Goal: Transaction & Acquisition: Subscribe to service/newsletter

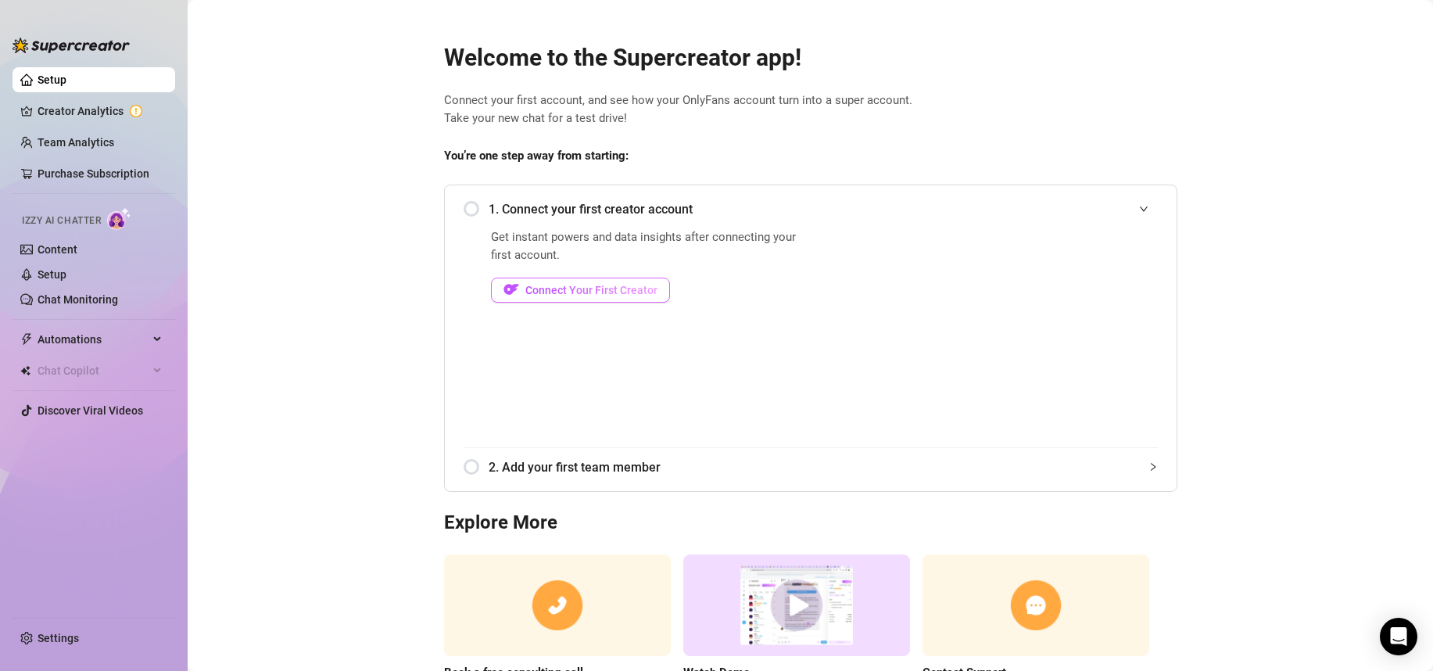
click at [604, 291] on span "Connect Your First Creator" at bounding box center [592, 290] width 132 height 13
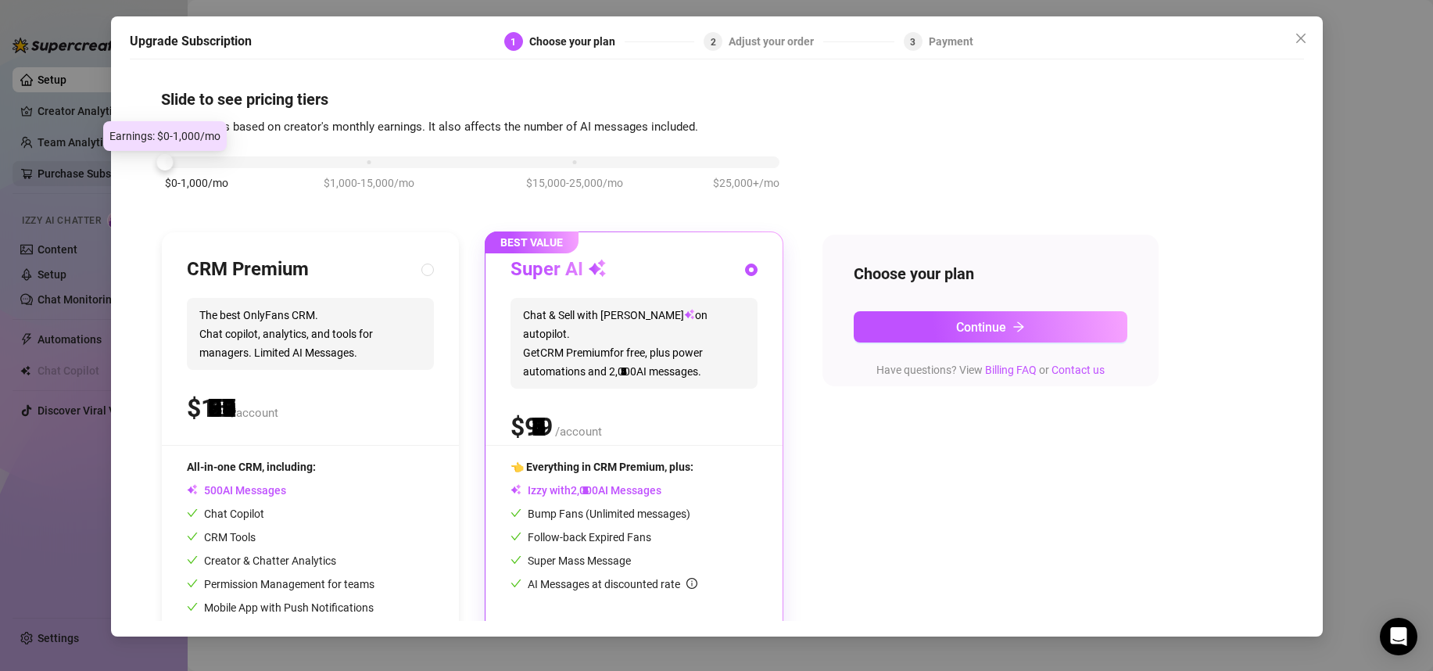
drag, startPoint x: 371, startPoint y: 161, endPoint x: 160, endPoint y: 160, distance: 211.9
click at [102, 170] on div "Upgrade Subscription 1 Choose your plan 2 Adjust your order 3 Payment Slide to …" at bounding box center [716, 335] width 1433 height 671
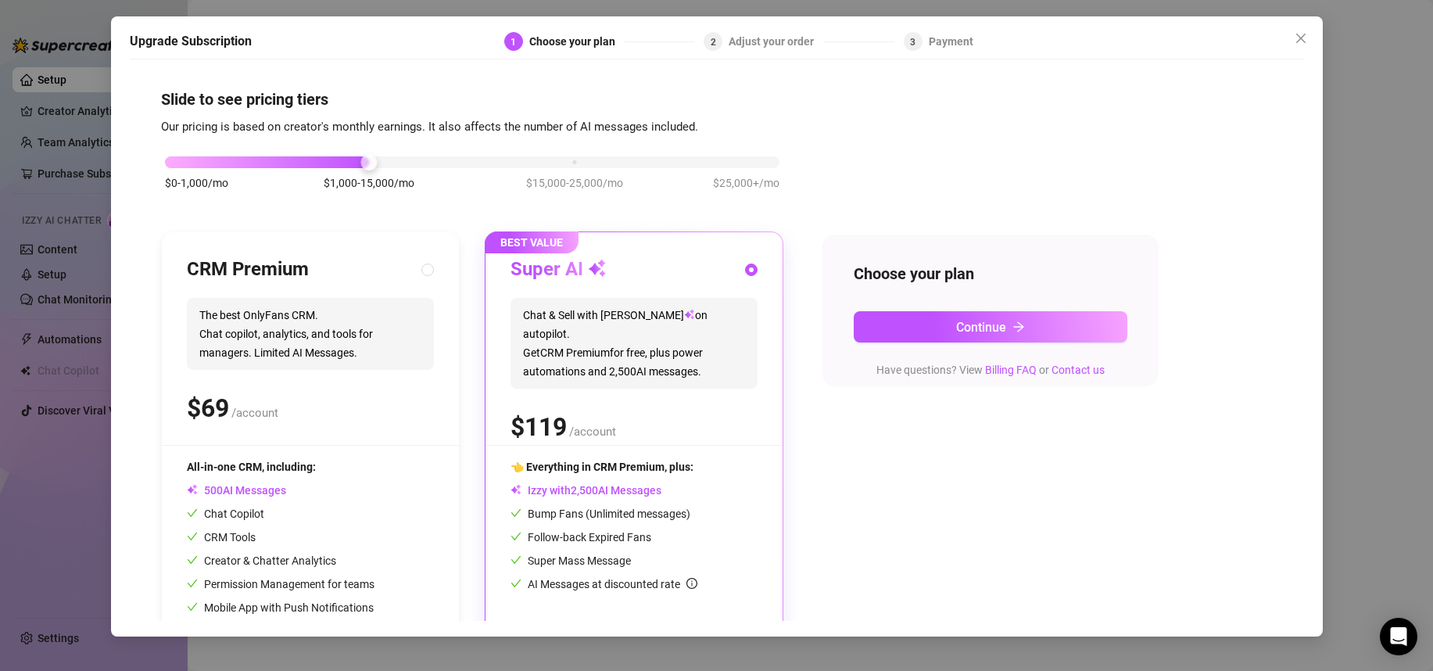
click at [174, 163] on div "$0-1,000/mo $1,000-15,000/mo $15,000-25,000/mo $25,000+/mo" at bounding box center [472, 157] width 615 height 9
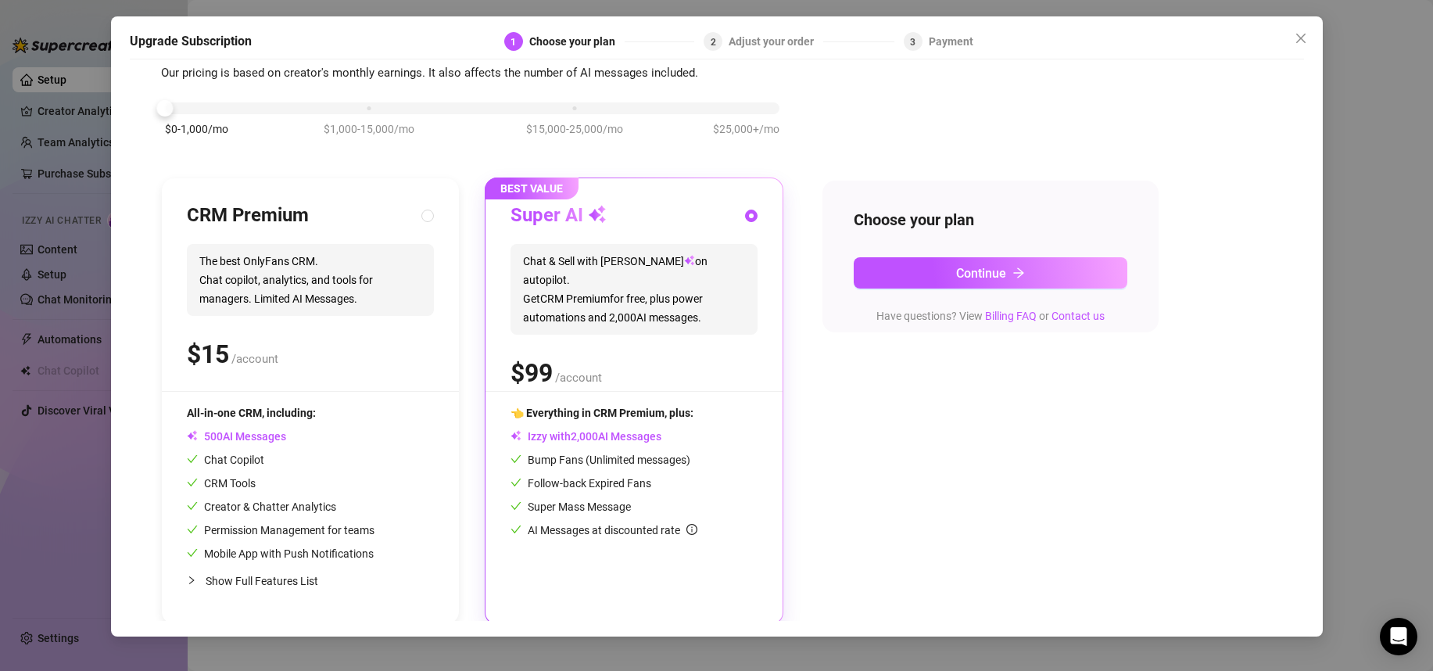
scroll to position [57, 0]
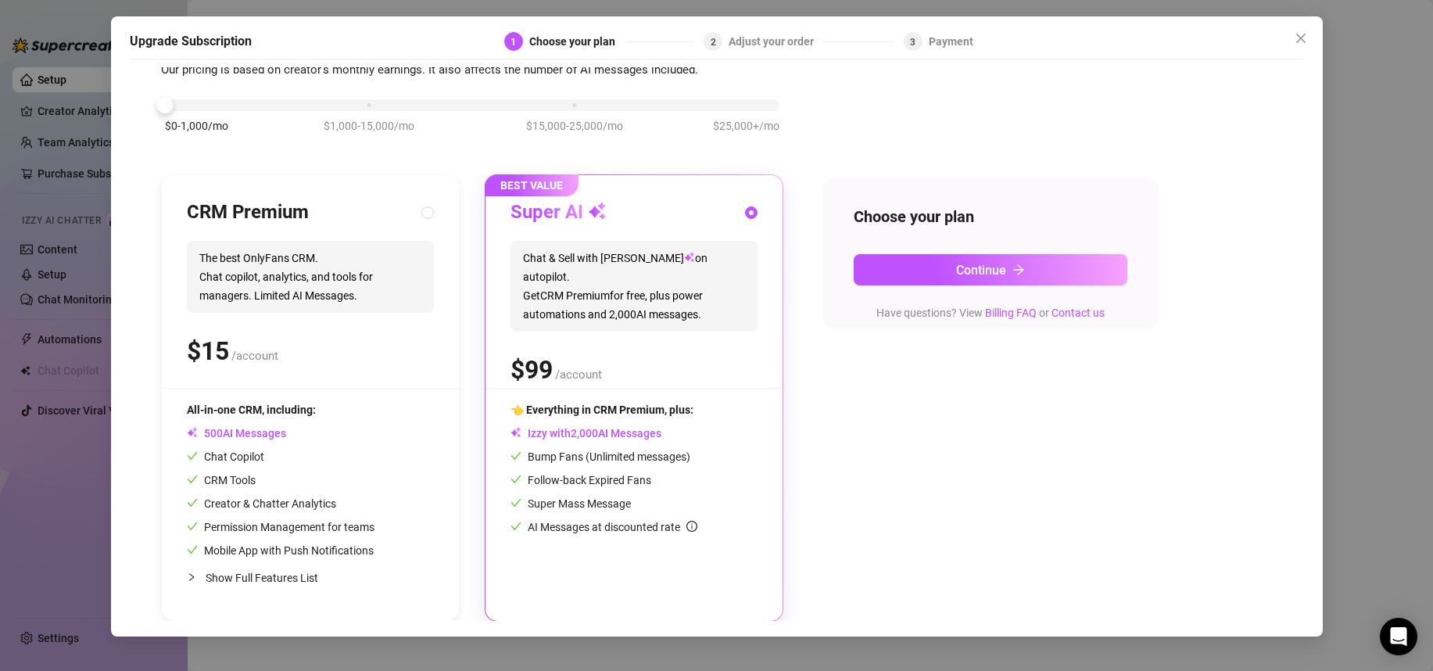
click at [296, 346] on div "$ /account" at bounding box center [310, 351] width 247 height 39
radio input "true"
radio input "false"
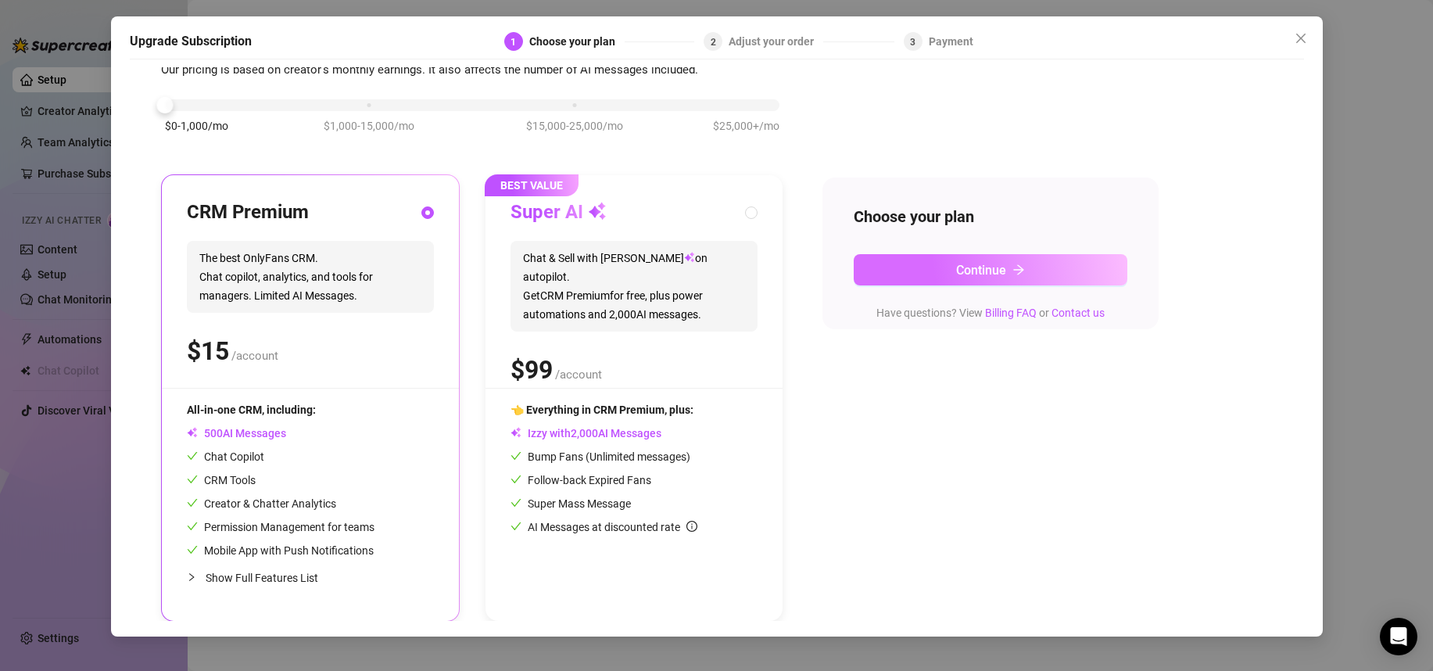
click at [968, 263] on span "Continue" at bounding box center [981, 270] width 50 height 15
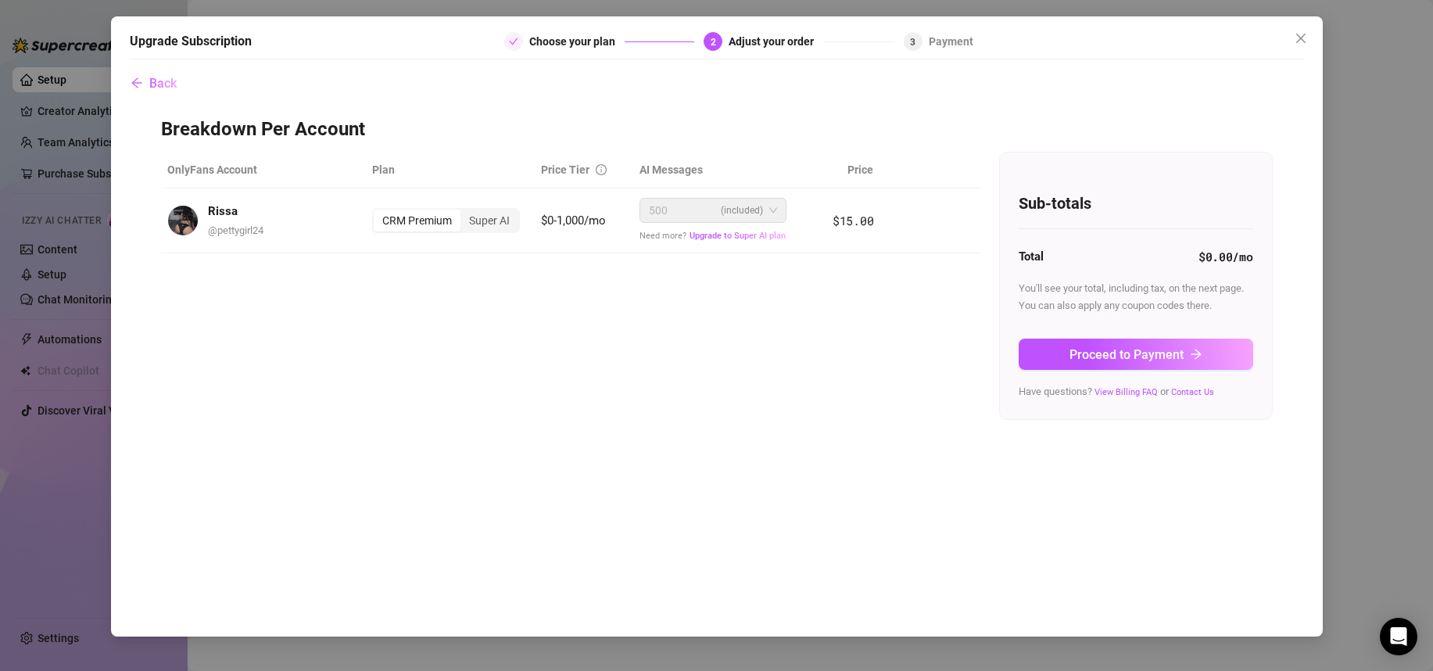
scroll to position [0, 0]
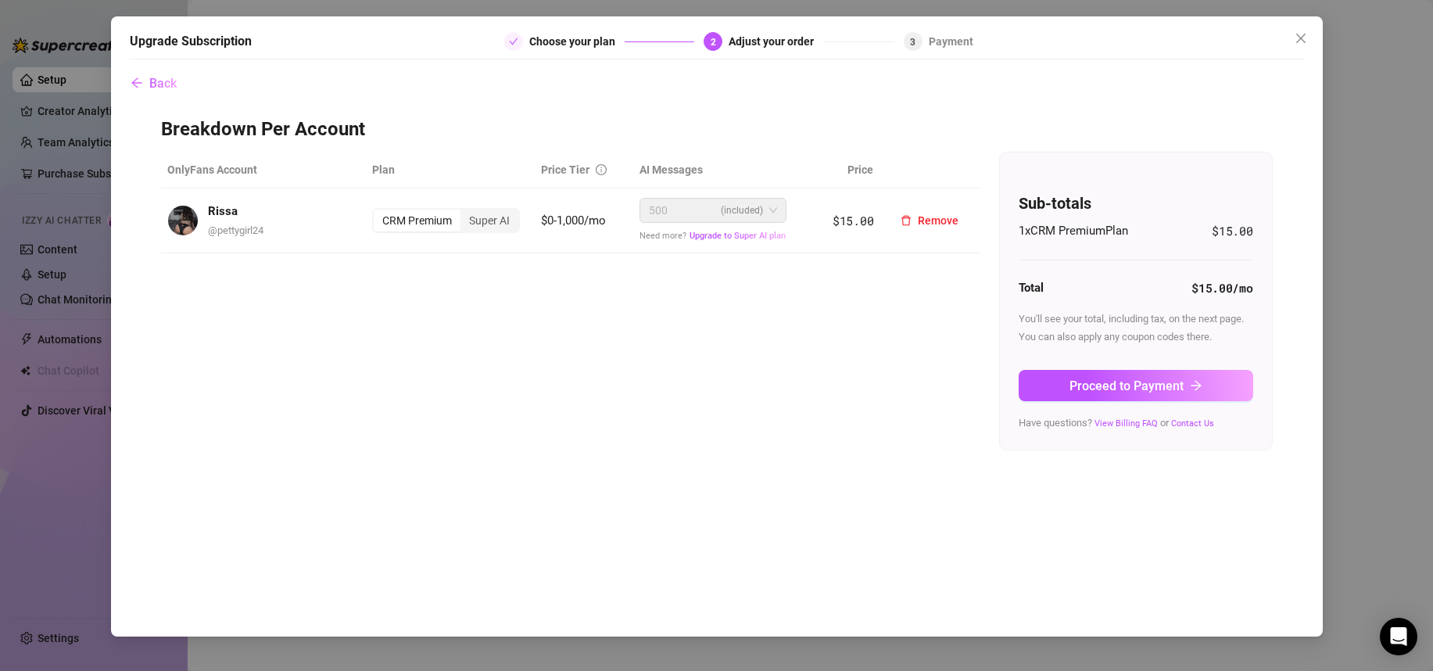
click at [694, 217] on div "500 (included)" at bounding box center [706, 210] width 114 height 23
click at [1127, 389] on span "Proceed to Payment" at bounding box center [1127, 386] width 114 height 15
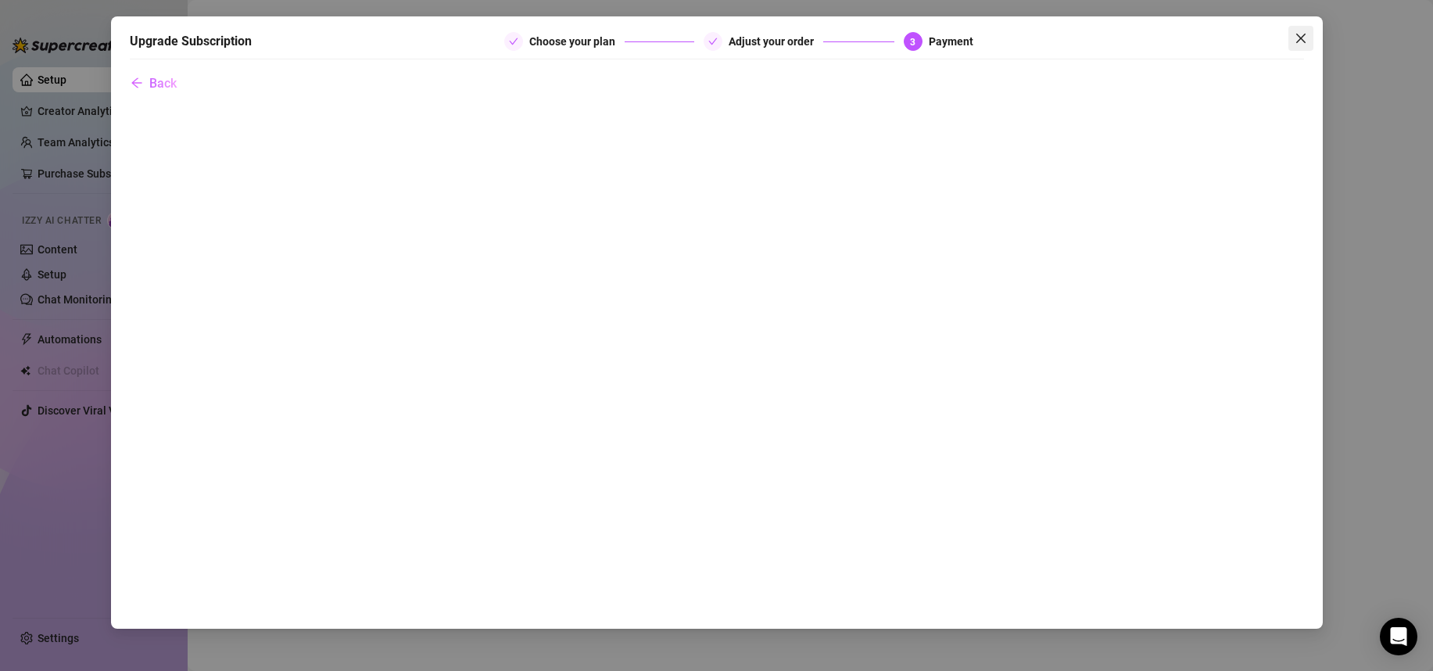
click at [1296, 36] on icon "close" at bounding box center [1301, 38] width 13 height 13
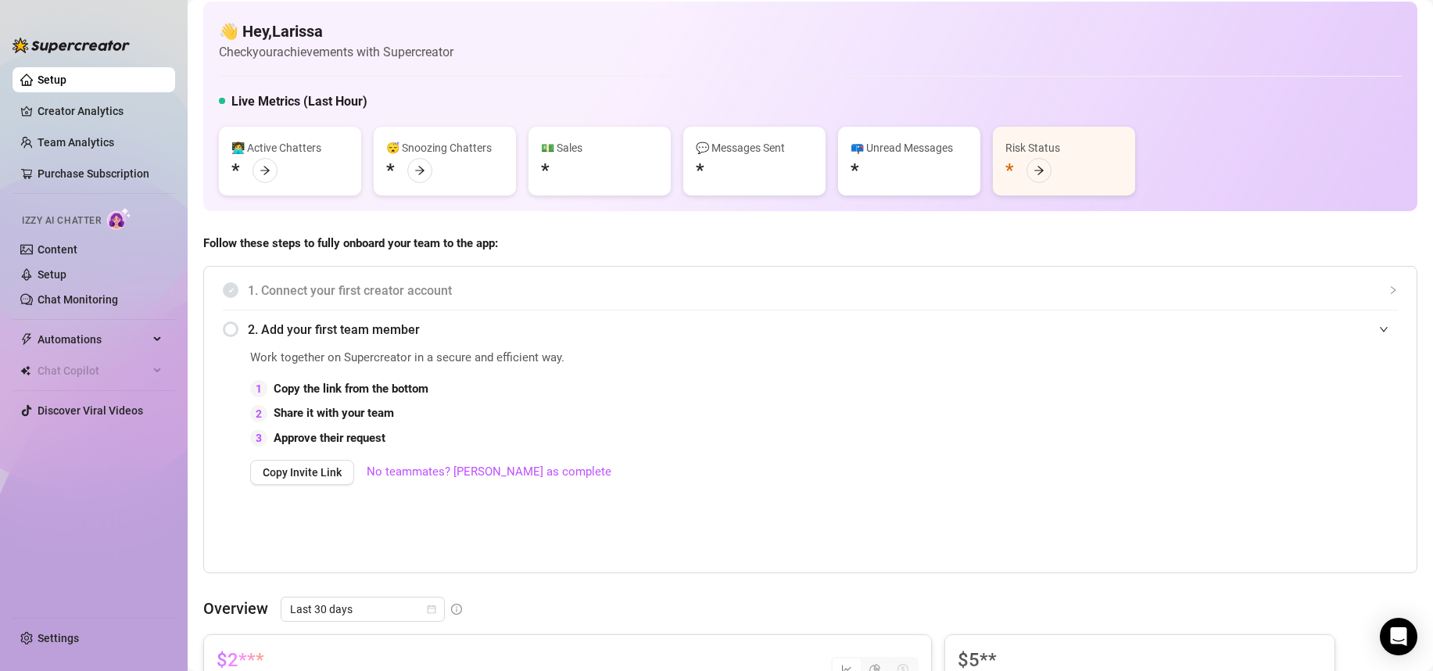
scroll to position [11, 0]
click at [422, 474] on link "No teammates? [PERSON_NAME] as complete" at bounding box center [489, 470] width 245 height 19
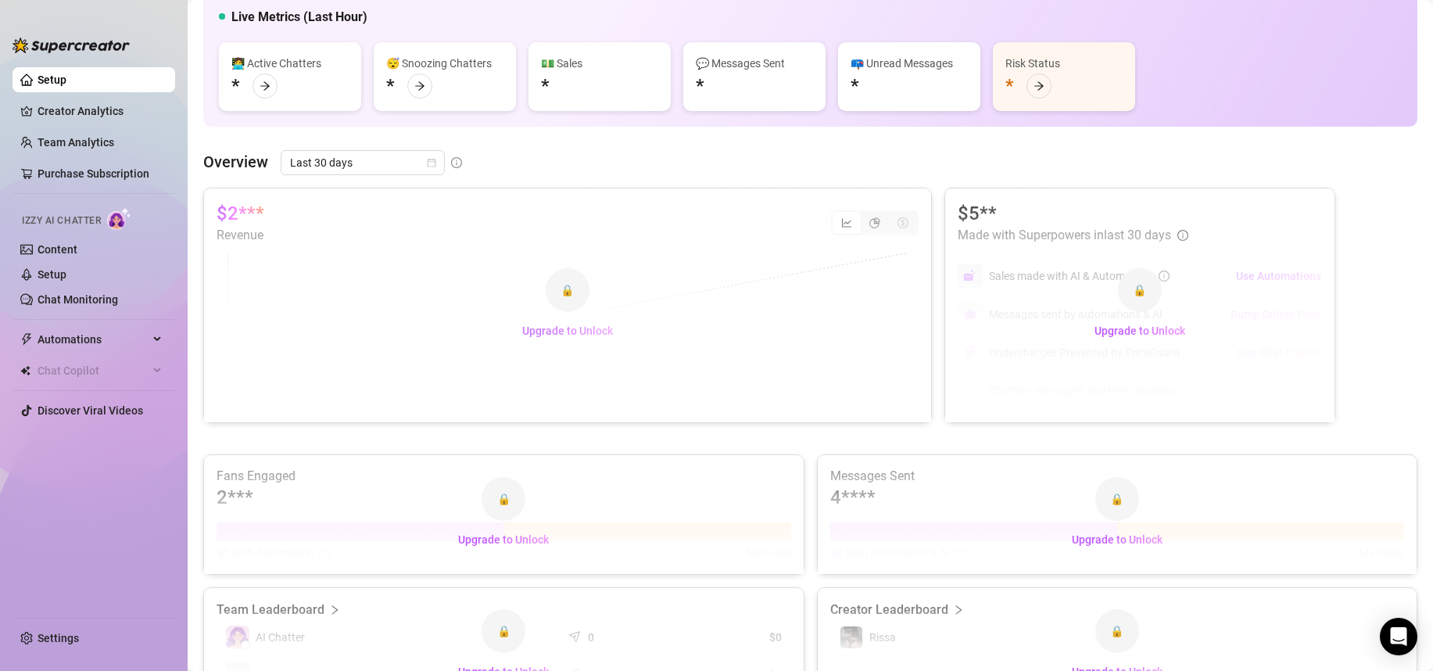
scroll to position [102, 0]
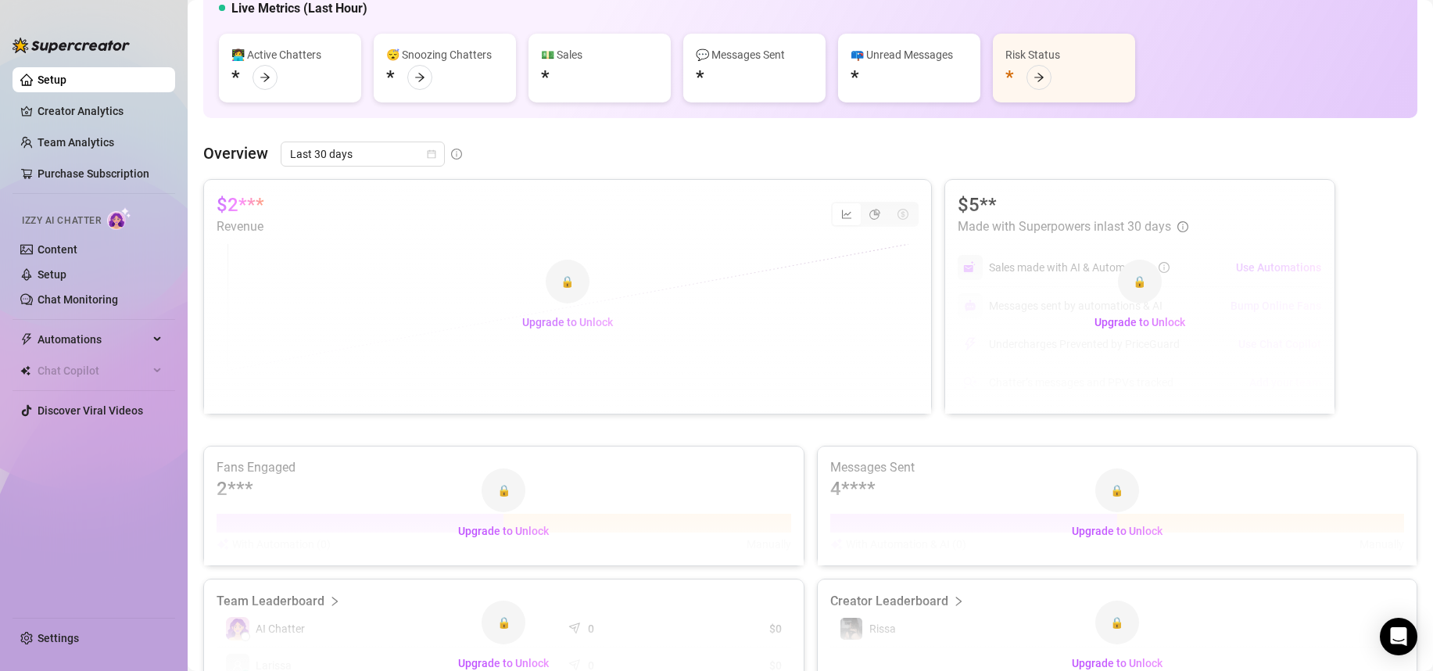
click at [570, 325] on span "Upgrade to Unlock" at bounding box center [567, 322] width 91 height 13
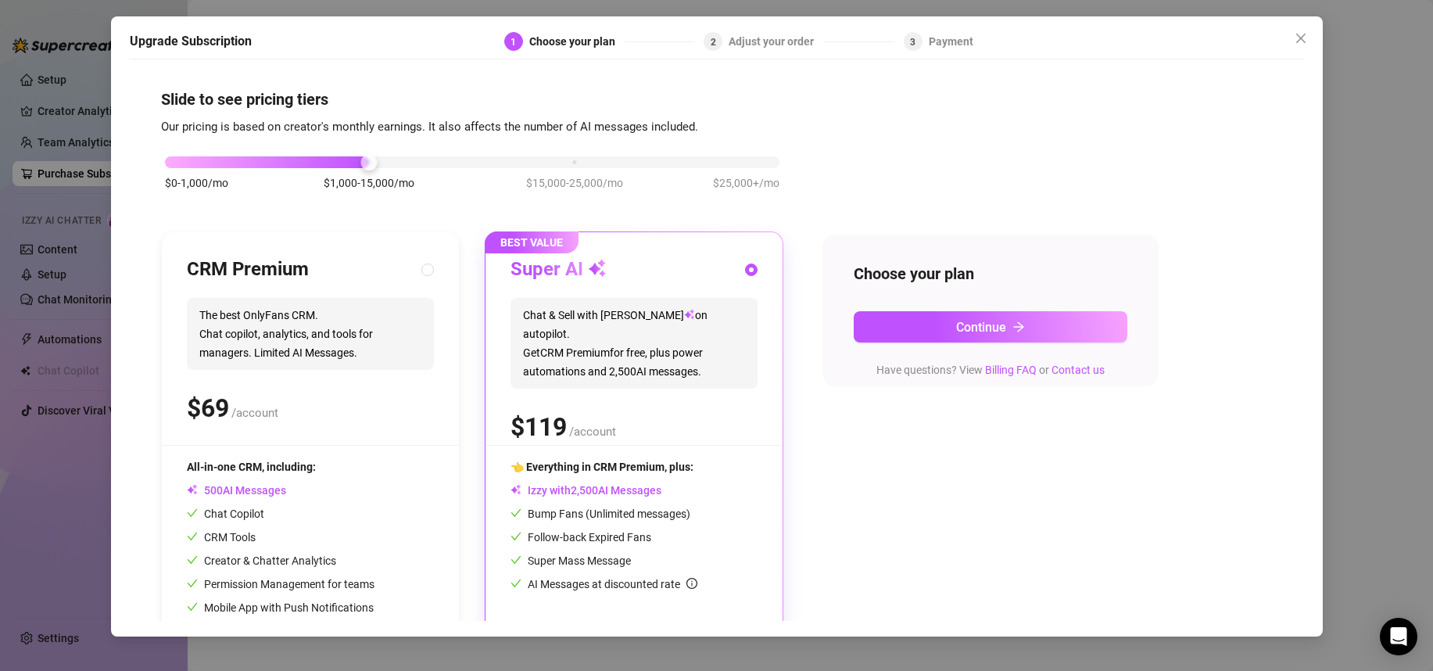
click at [168, 170] on div "$0-1,000/mo $1,000-15,000/mo $15,000-25,000/mo $25,000+/mo" at bounding box center [472, 181] width 623 height 88
click at [172, 163] on div "$0-1,000/mo $1,000-15,000/mo $15,000-25,000/mo $25,000+/mo" at bounding box center [472, 157] width 615 height 9
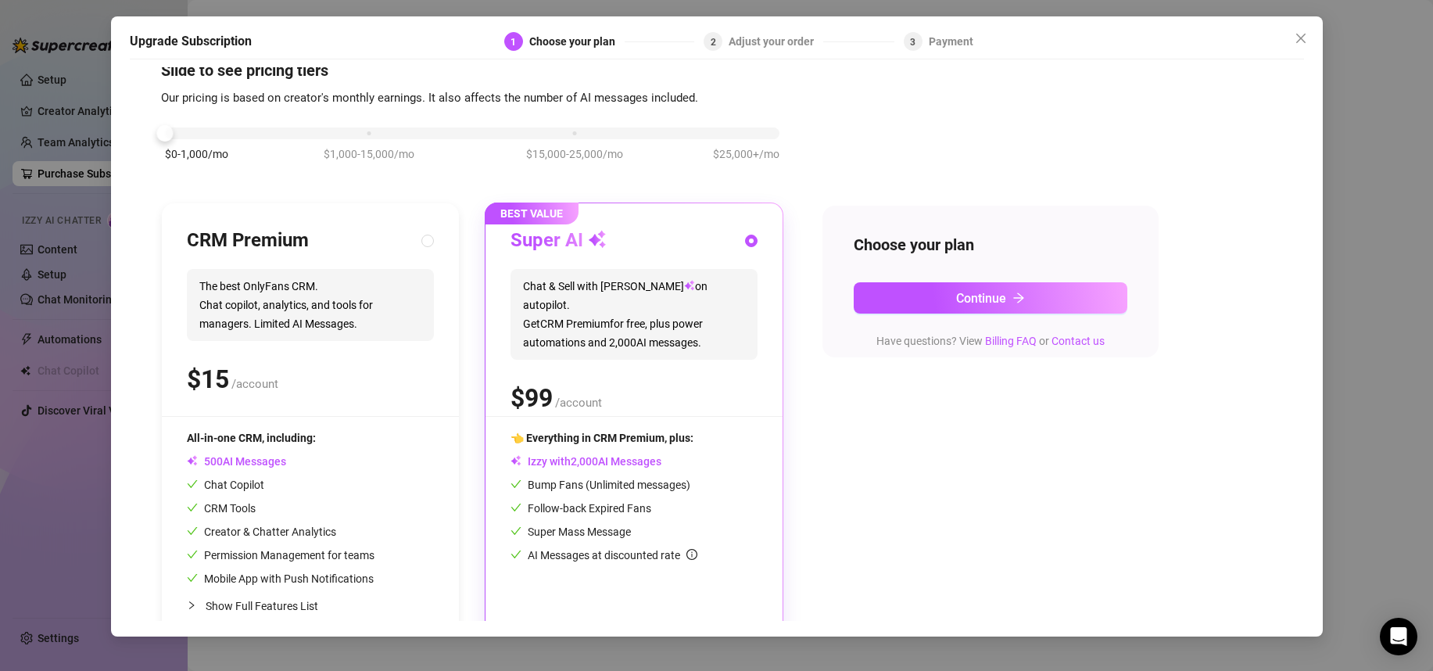
scroll to position [57, 0]
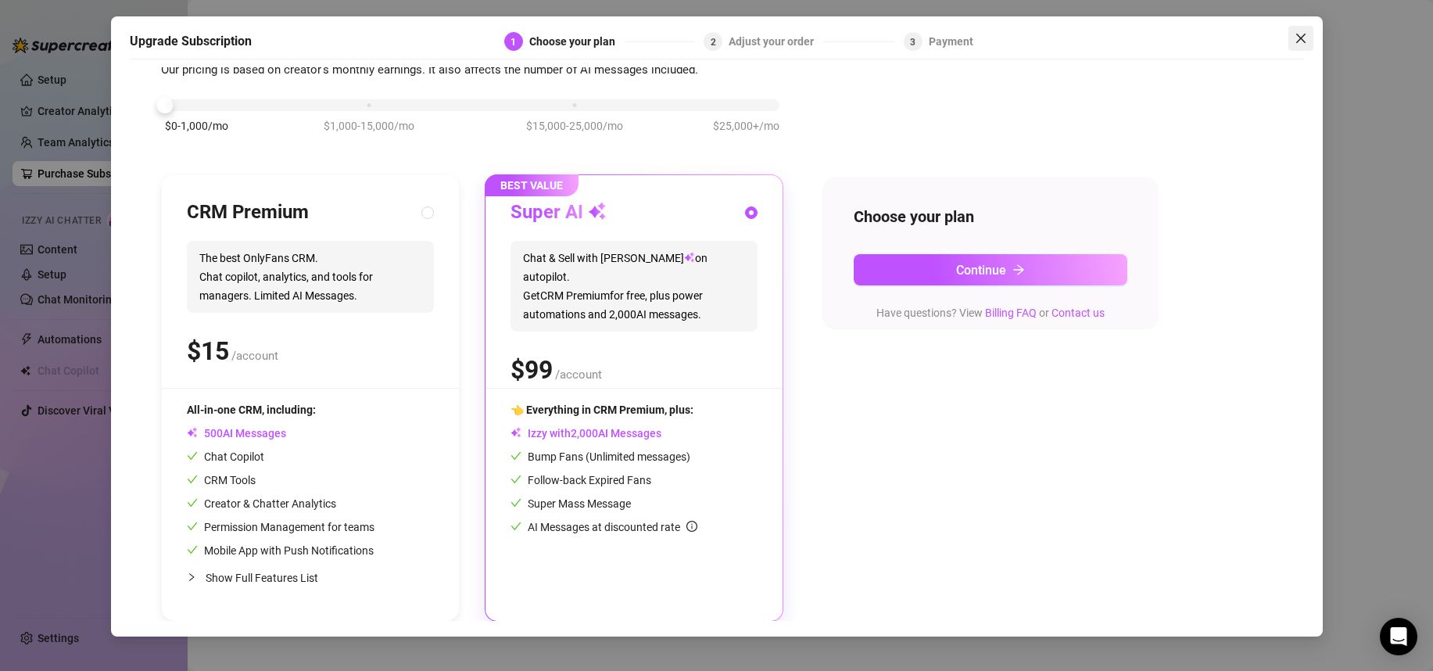
click at [1311, 37] on span "Close" at bounding box center [1301, 38] width 25 height 13
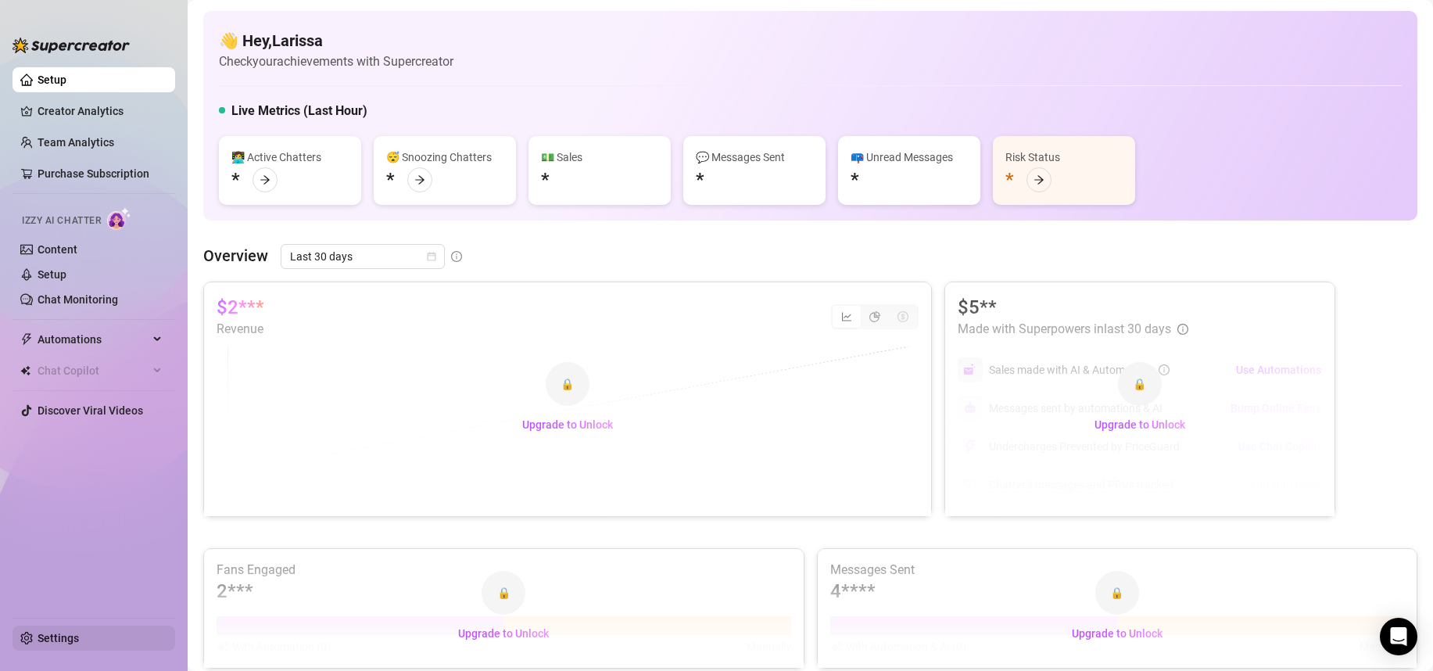
click at [79, 632] on link "Settings" at bounding box center [58, 638] width 41 height 13
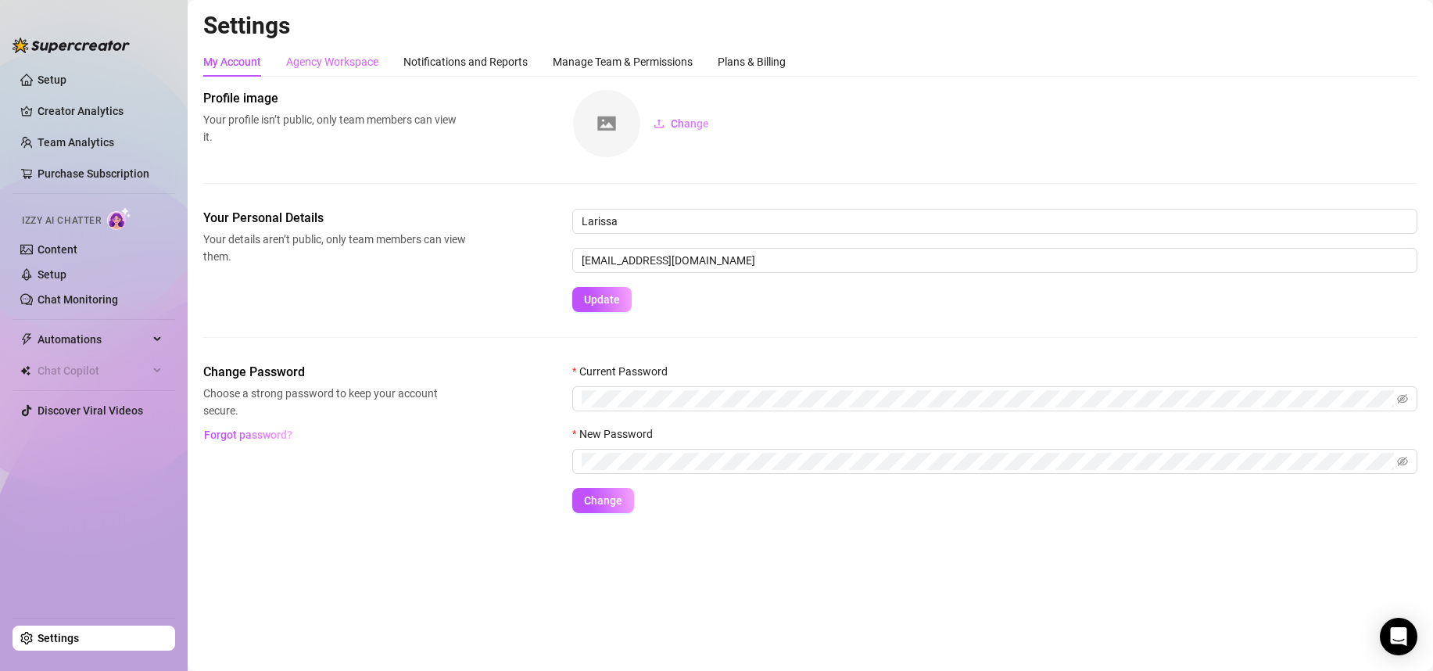
click at [363, 74] on div "Agency Workspace" at bounding box center [332, 62] width 92 height 30
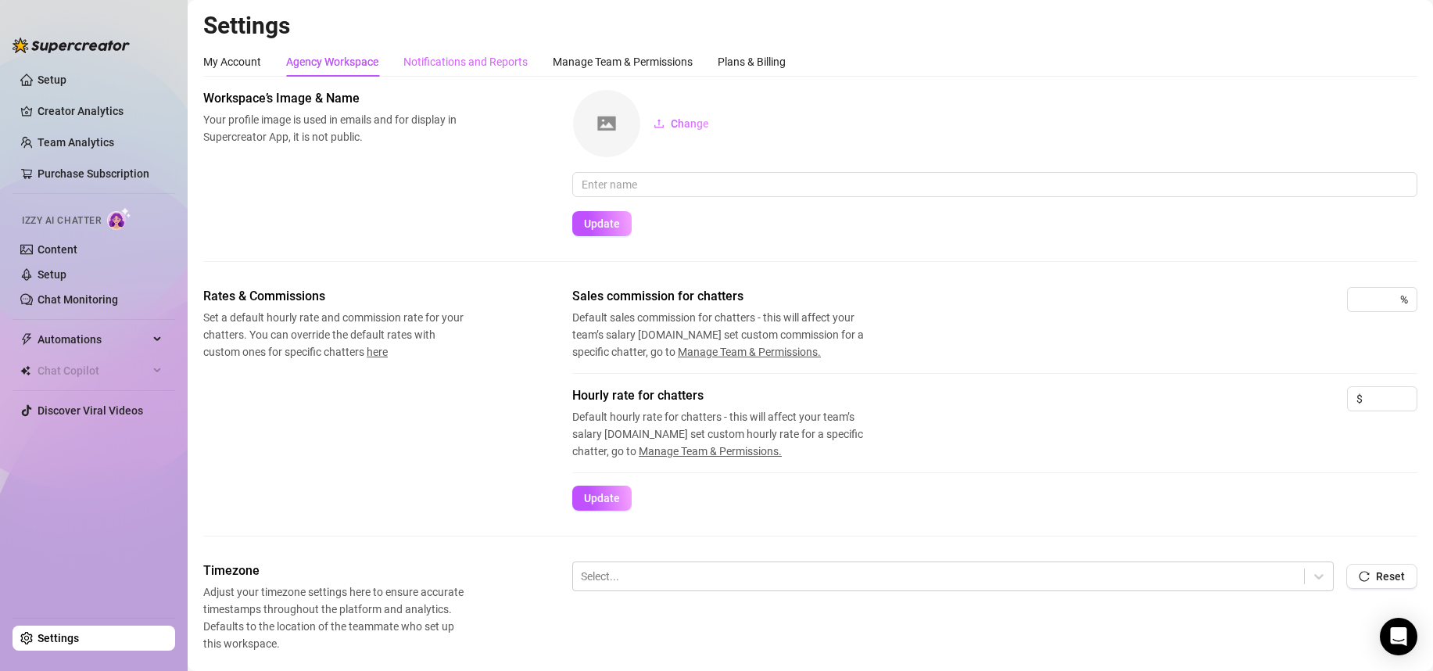
click at [436, 73] on div "Notifications and Reports" at bounding box center [466, 62] width 124 height 30
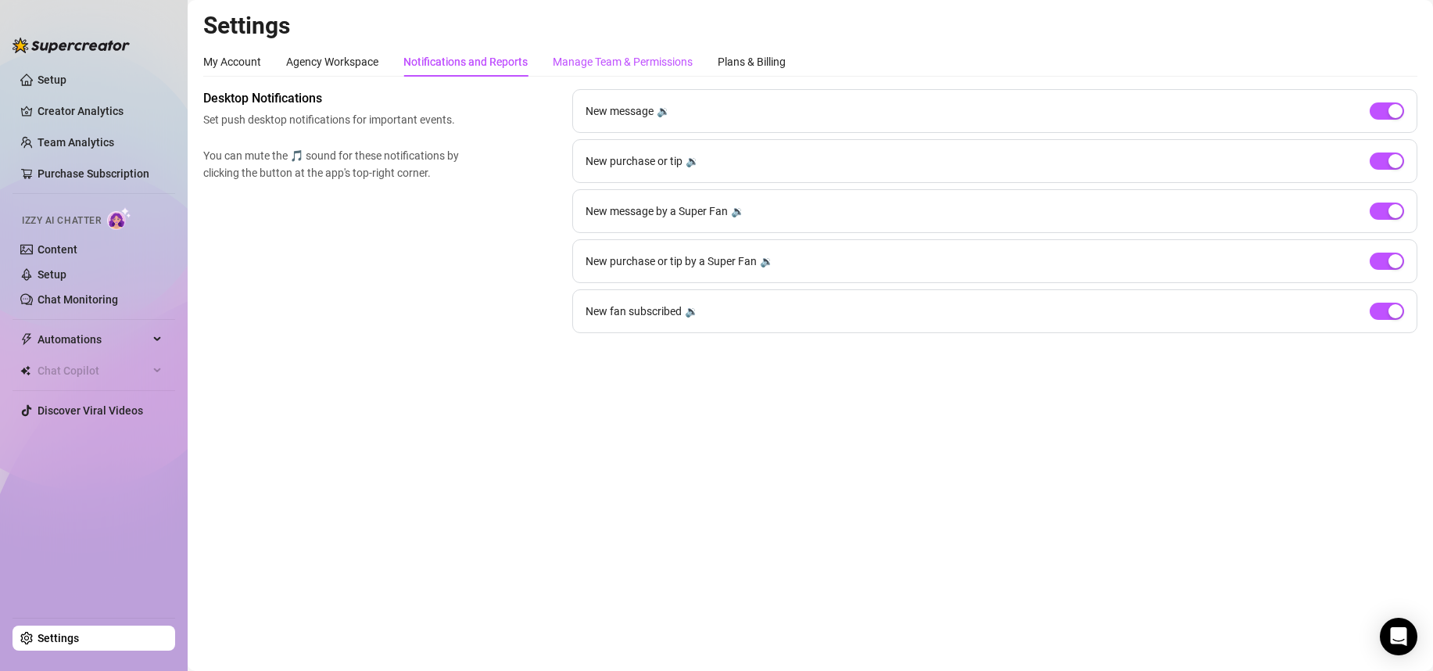
click at [625, 66] on div "Manage Team & Permissions" at bounding box center [623, 61] width 140 height 17
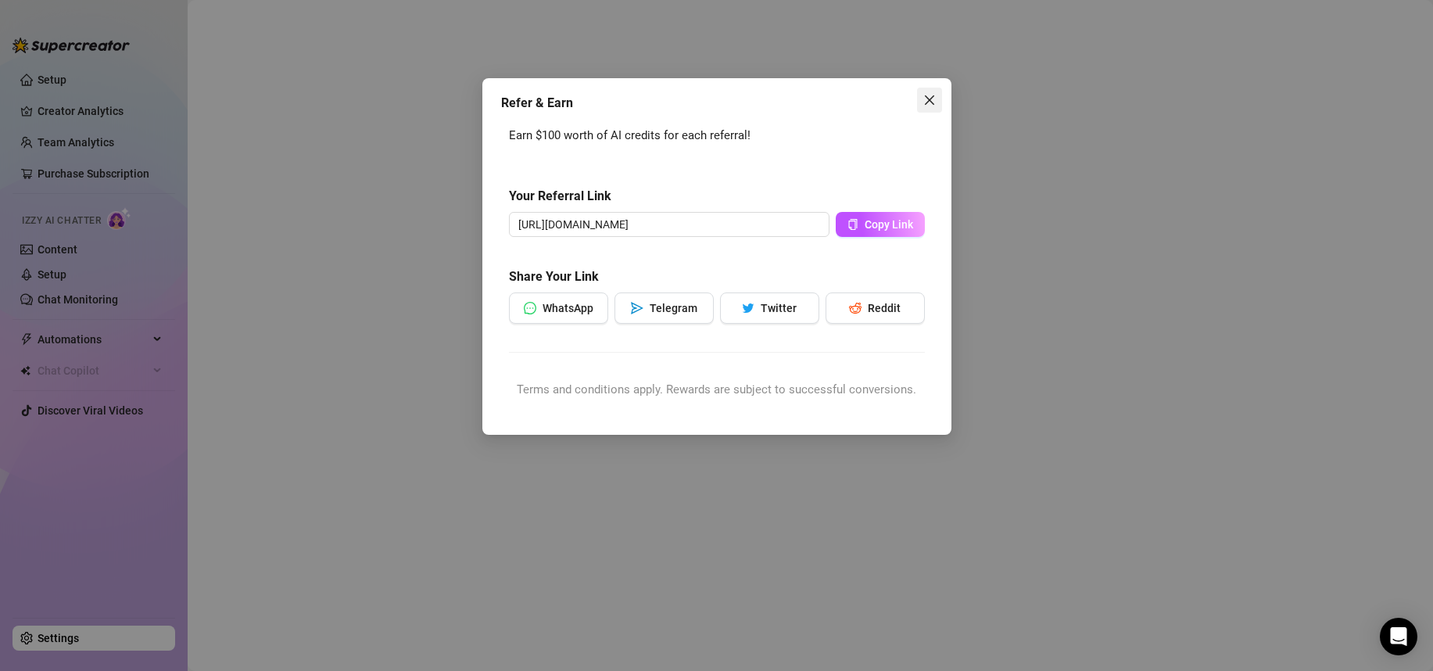
click at [930, 97] on icon "close" at bounding box center [930, 100] width 13 height 13
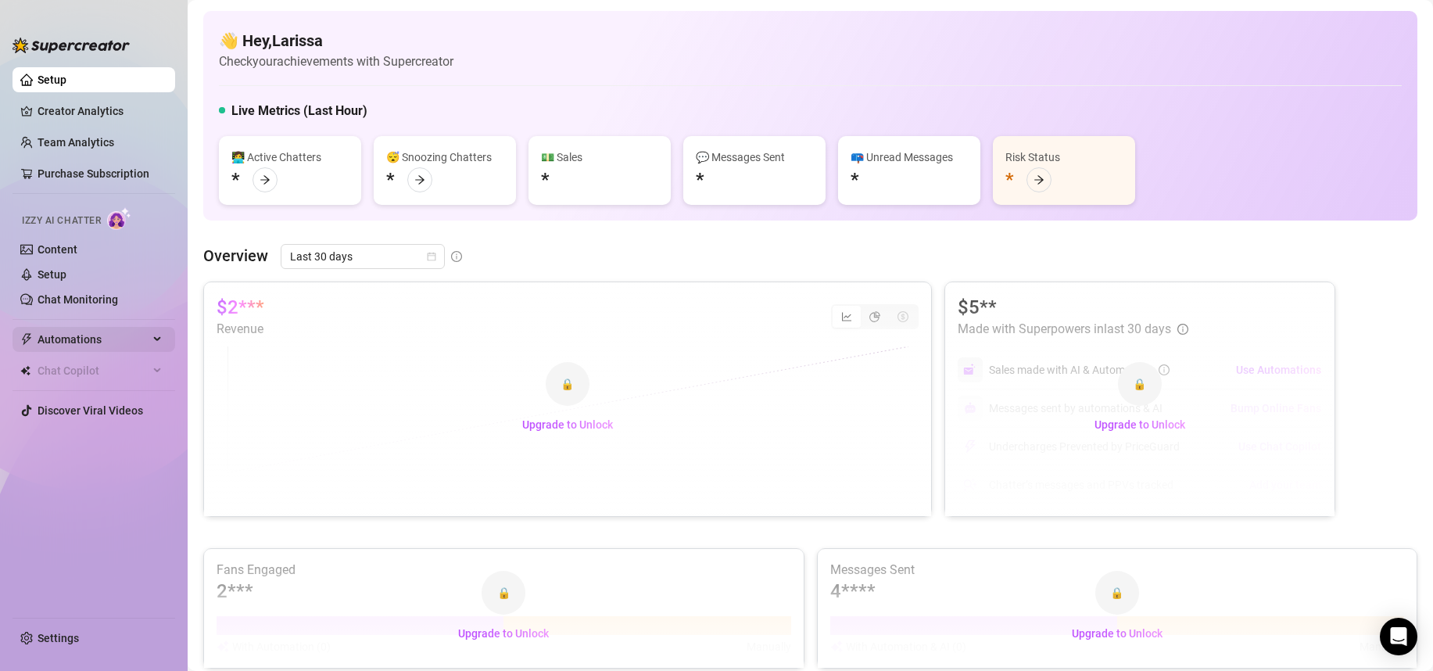
click at [120, 337] on span "Automations" at bounding box center [93, 339] width 111 height 25
click at [120, 336] on span "Automations" at bounding box center [93, 339] width 111 height 25
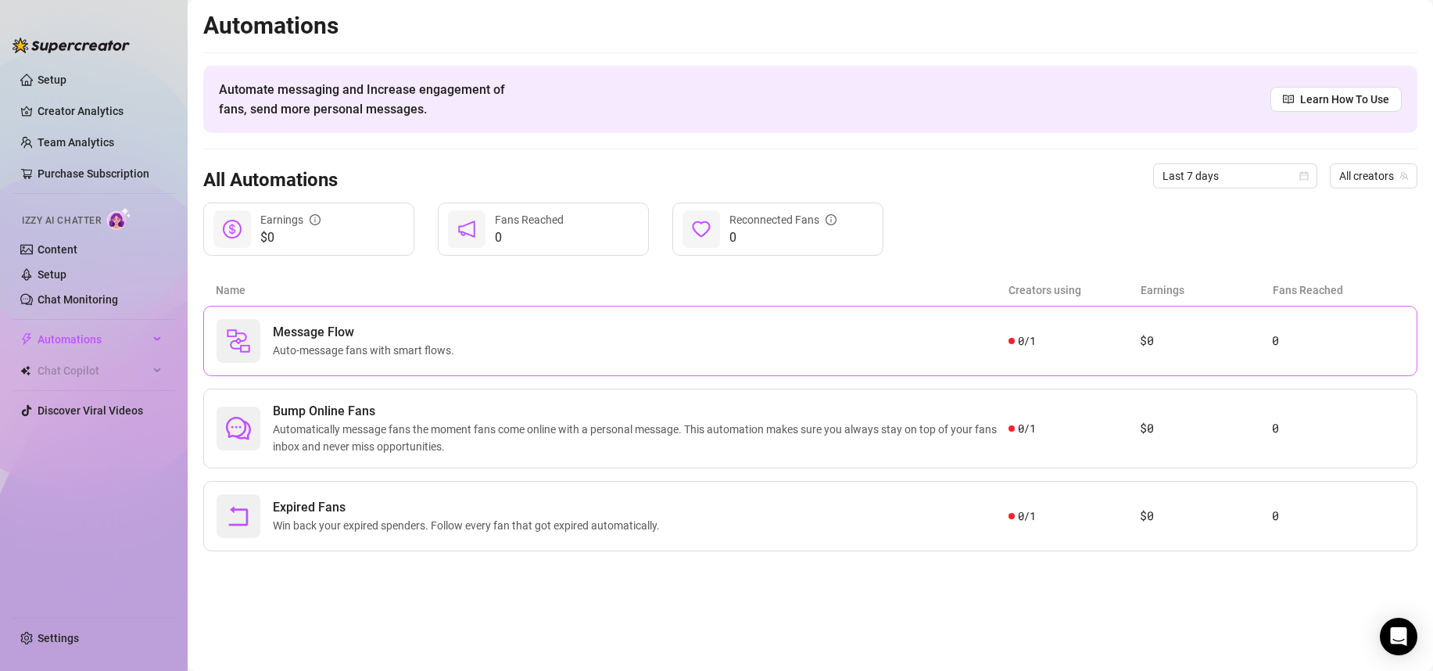
click at [512, 346] on div "Message Flow Auto-message fans with smart flows." at bounding box center [613, 341] width 792 height 44
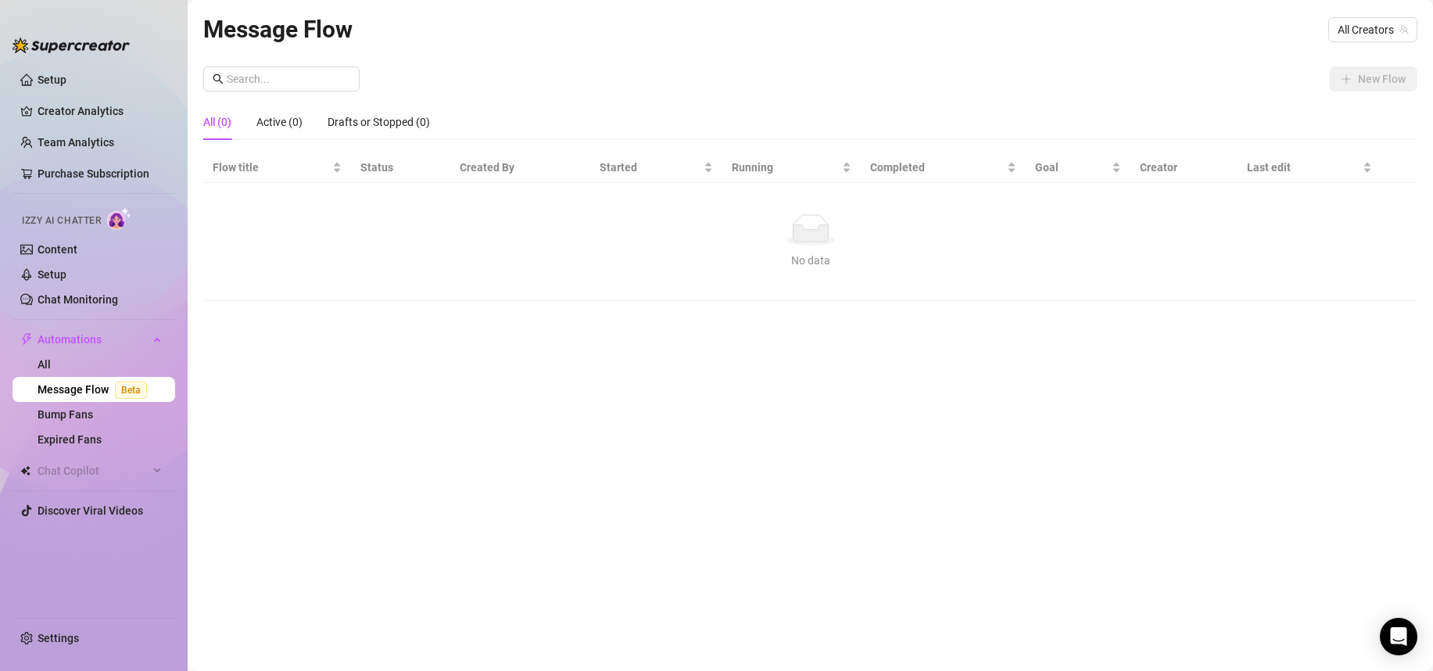
drag, startPoint x: 799, startPoint y: 259, endPoint x: 775, endPoint y: 260, distance: 24.3
click at [799, 260] on div "No data" at bounding box center [810, 260] width 1183 height 17
click at [296, 122] on div "Active (0)" at bounding box center [280, 121] width 46 height 17
click at [93, 417] on link "Bump Fans" at bounding box center [66, 414] width 56 height 13
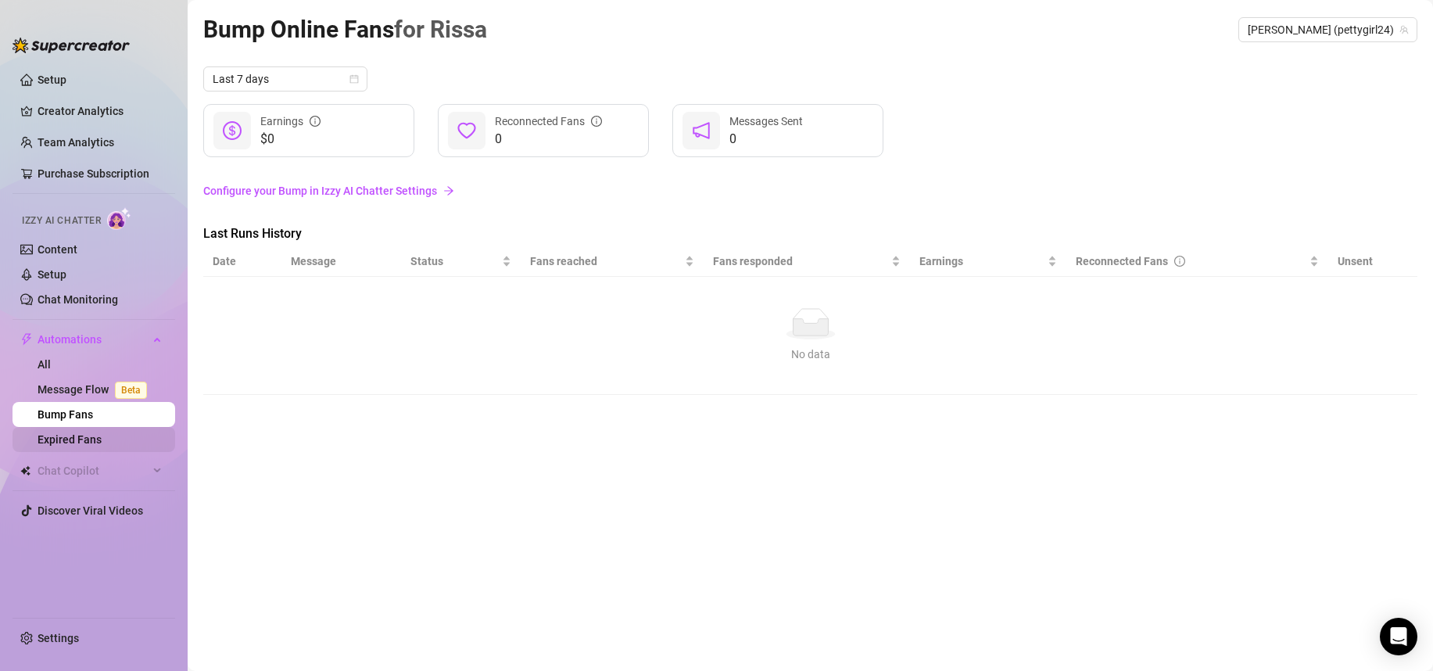
click at [95, 445] on link "Expired Fans" at bounding box center [70, 439] width 64 height 13
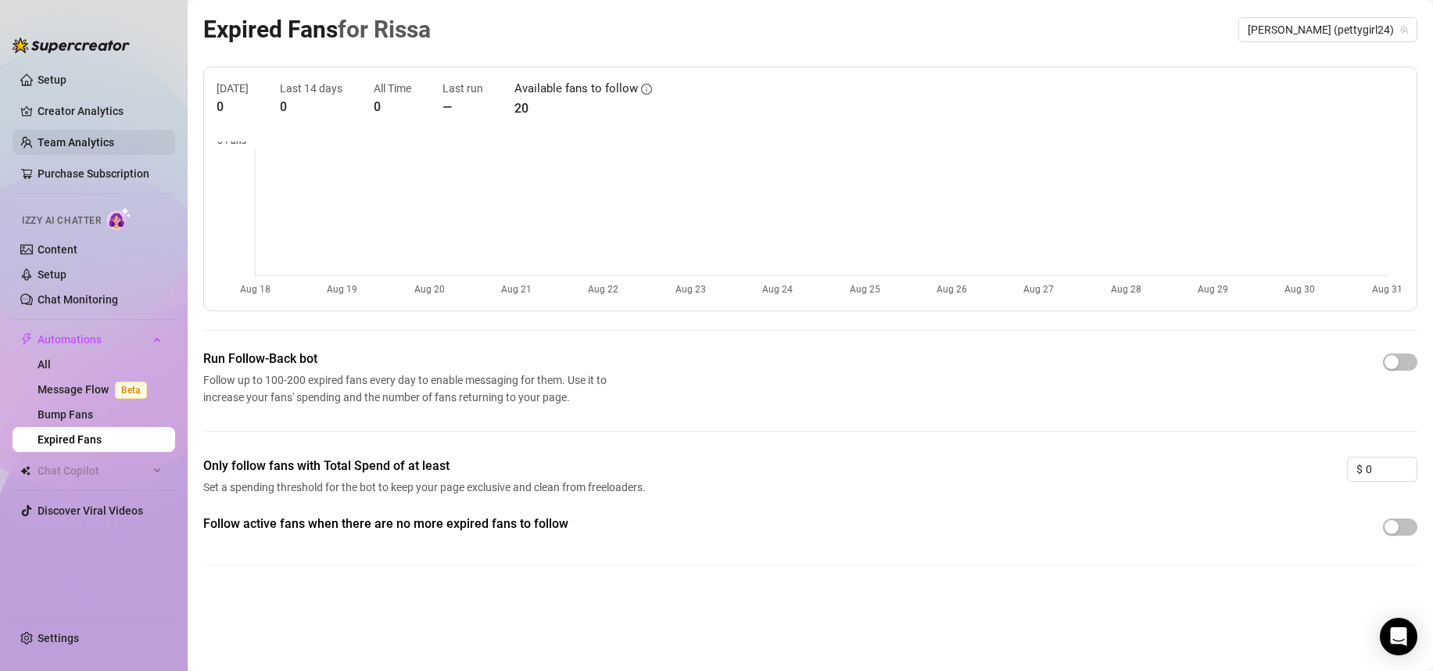
click at [83, 142] on link "Team Analytics" at bounding box center [76, 142] width 77 height 13
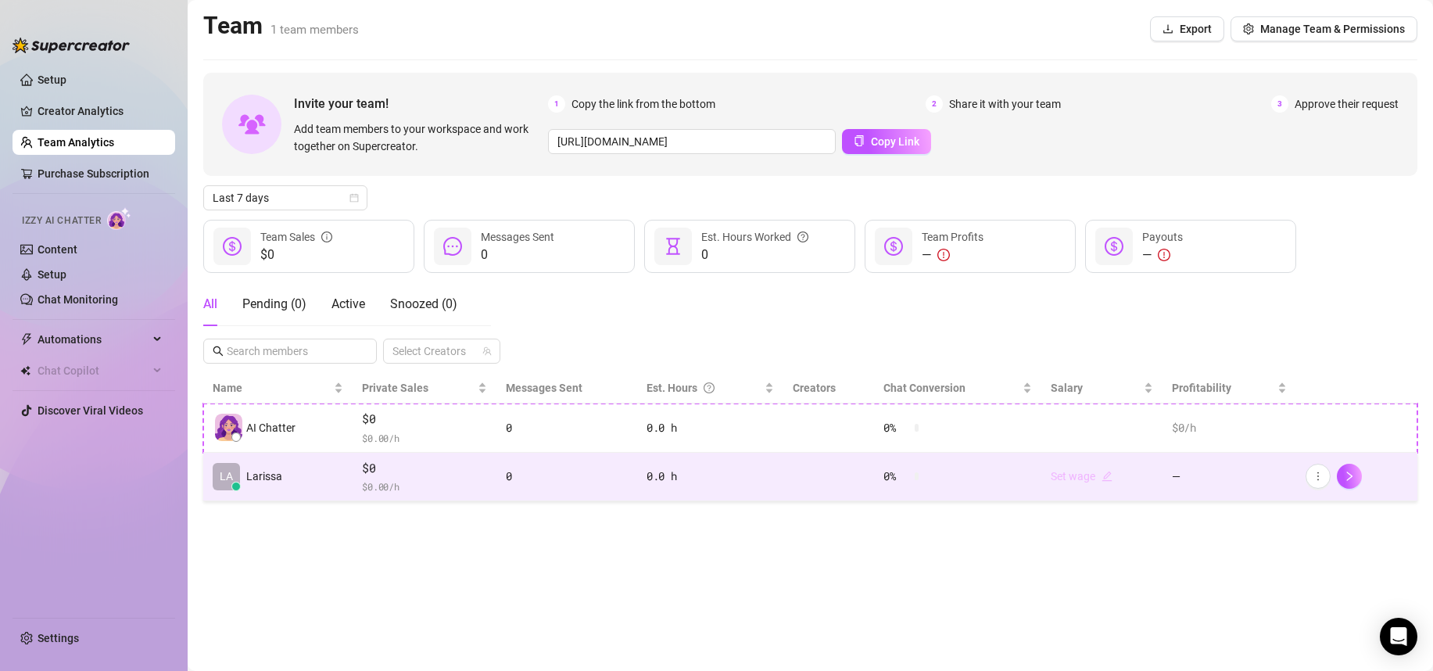
click at [1085, 474] on link "Set wage" at bounding box center [1082, 476] width 62 height 13
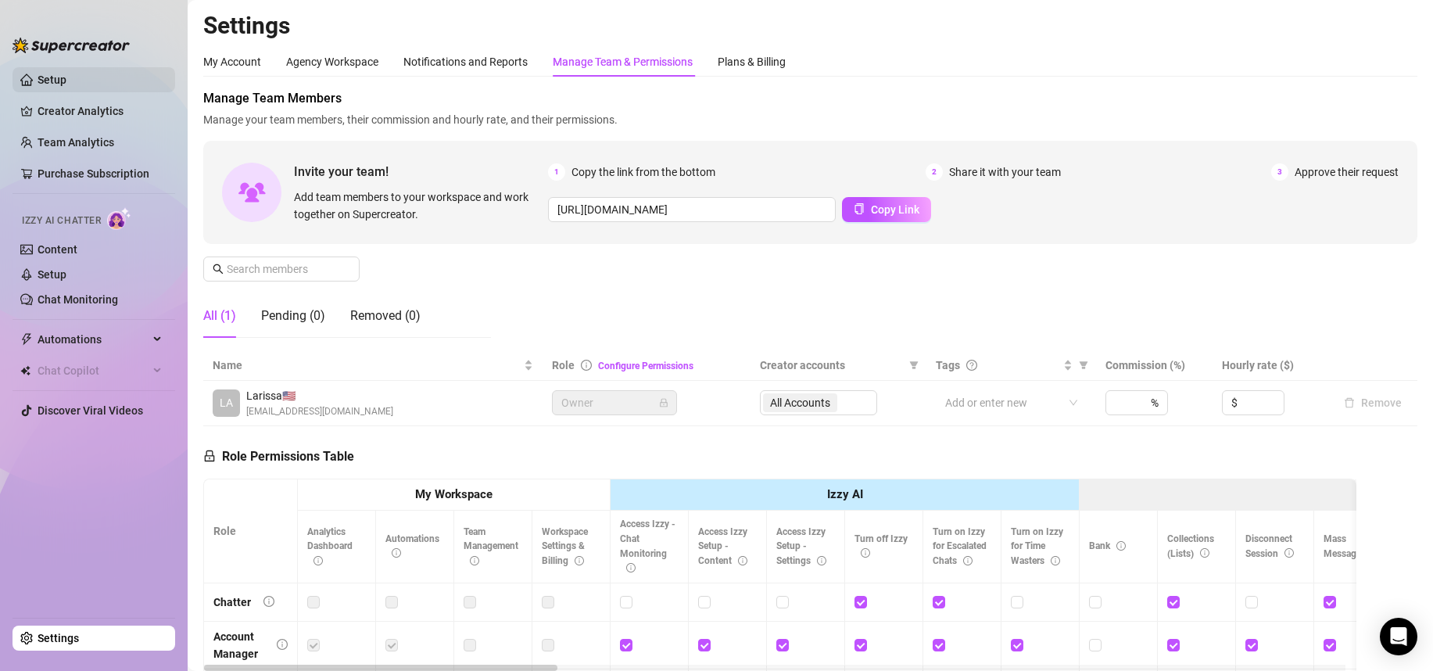
click at [56, 81] on link "Setup" at bounding box center [52, 80] width 29 height 13
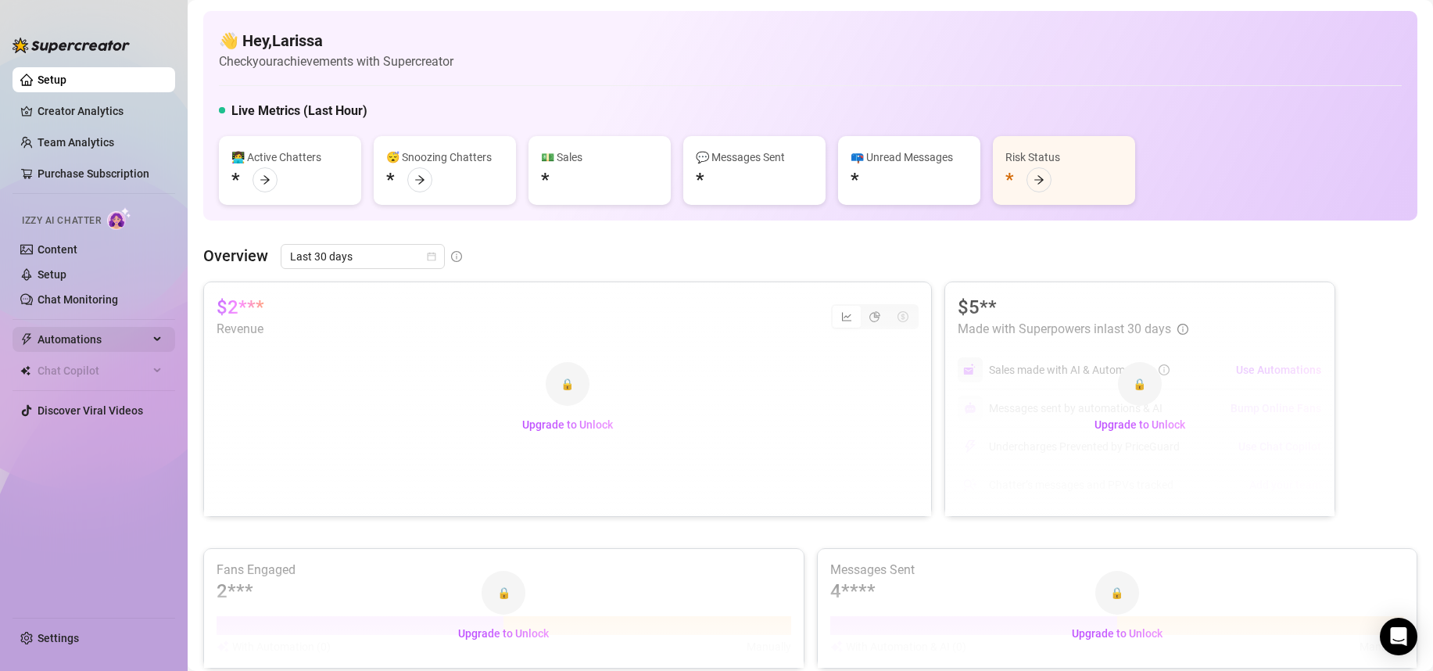
click at [79, 335] on span "Automations" at bounding box center [93, 339] width 111 height 25
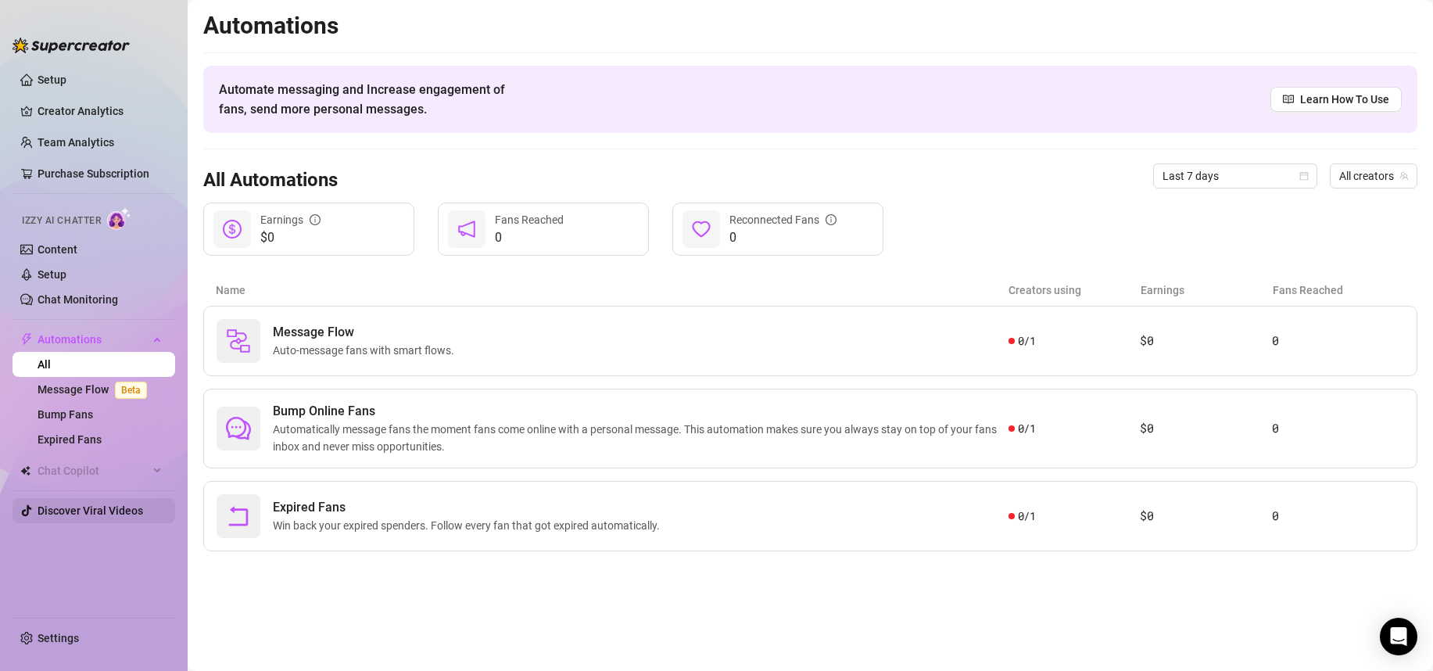
click at [73, 513] on link "Discover Viral Videos" at bounding box center [91, 510] width 106 height 13
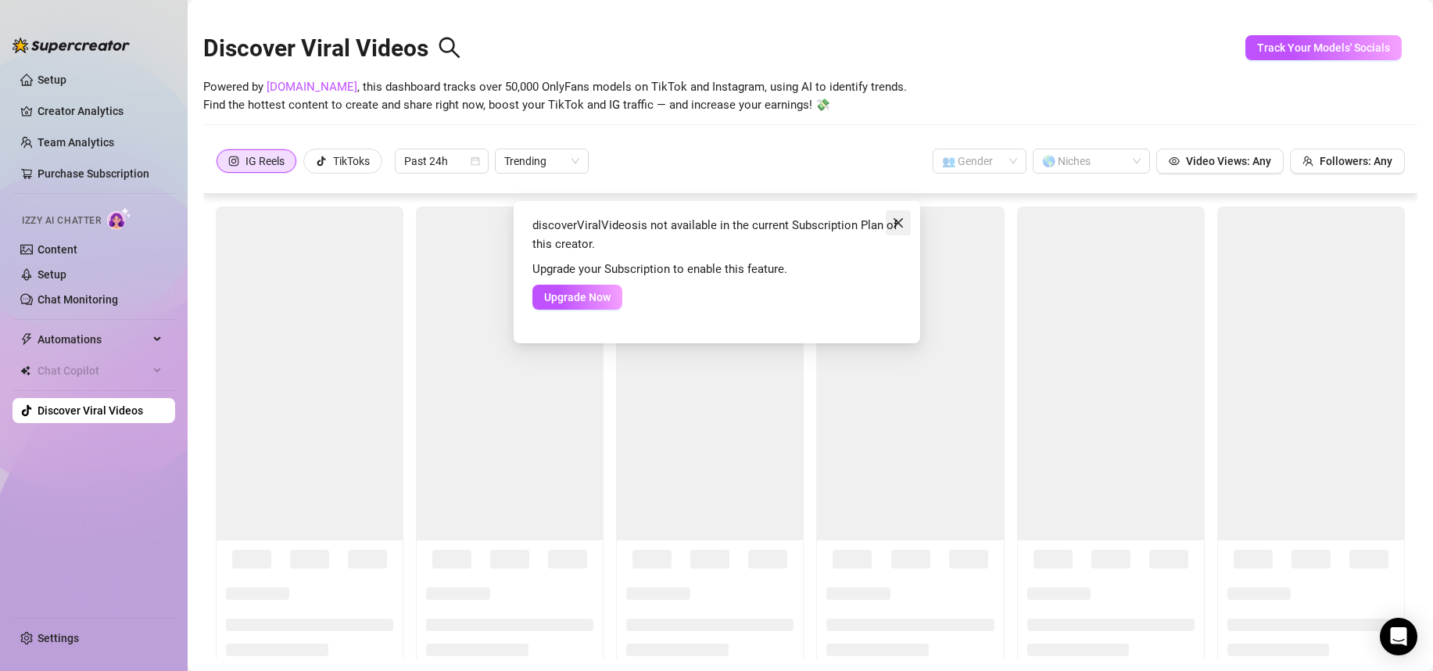
click at [901, 217] on icon "close" at bounding box center [898, 223] width 13 height 13
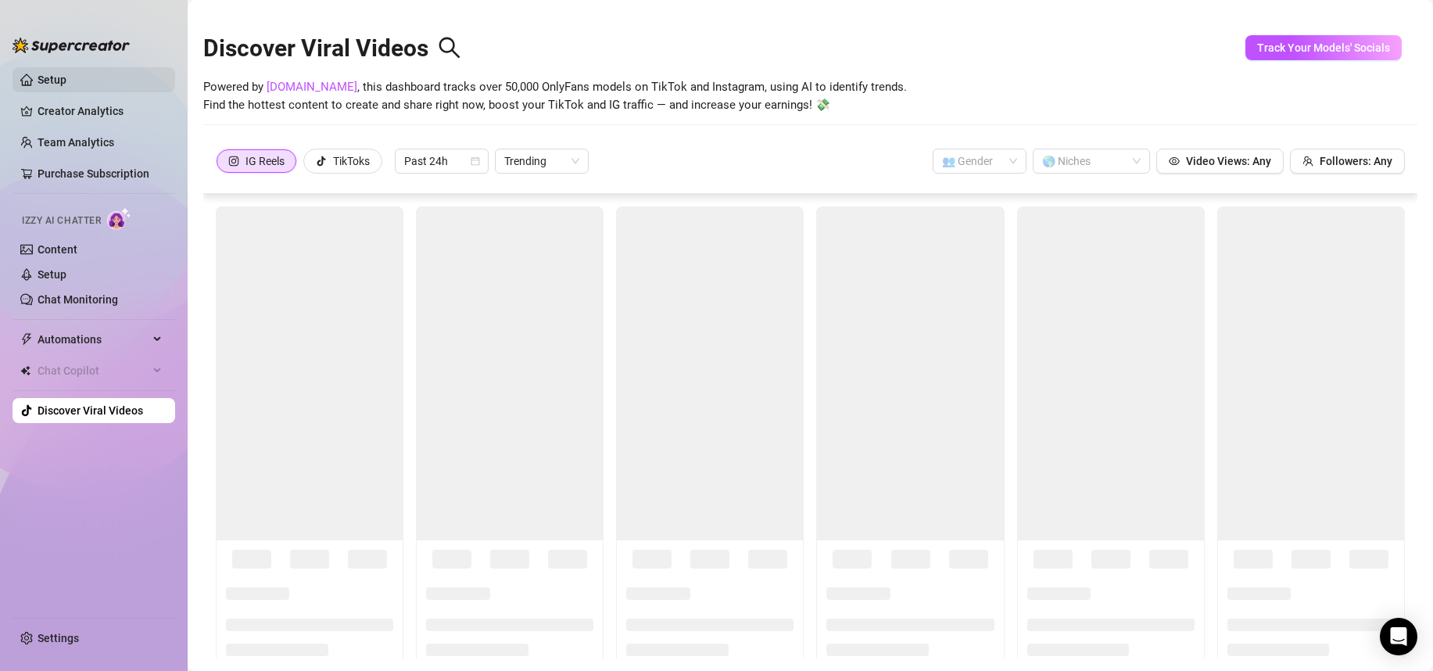
click at [39, 74] on link "Setup" at bounding box center [52, 80] width 29 height 13
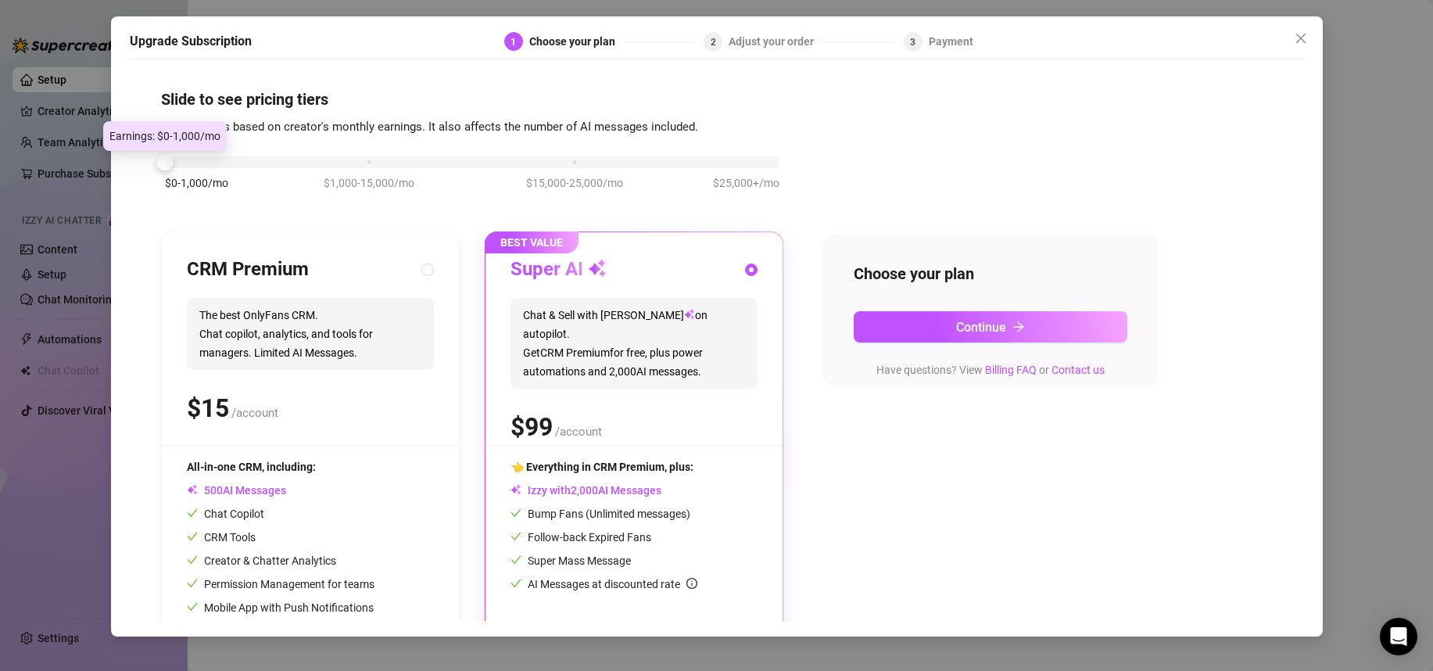
drag, startPoint x: 362, startPoint y: 160, endPoint x: 158, endPoint y: 175, distance: 204.7
click at [158, 175] on div "Slide to see pricing tiers Our pricing is based on creator's monthly earnings. …" at bounding box center [717, 344] width 1175 height 554
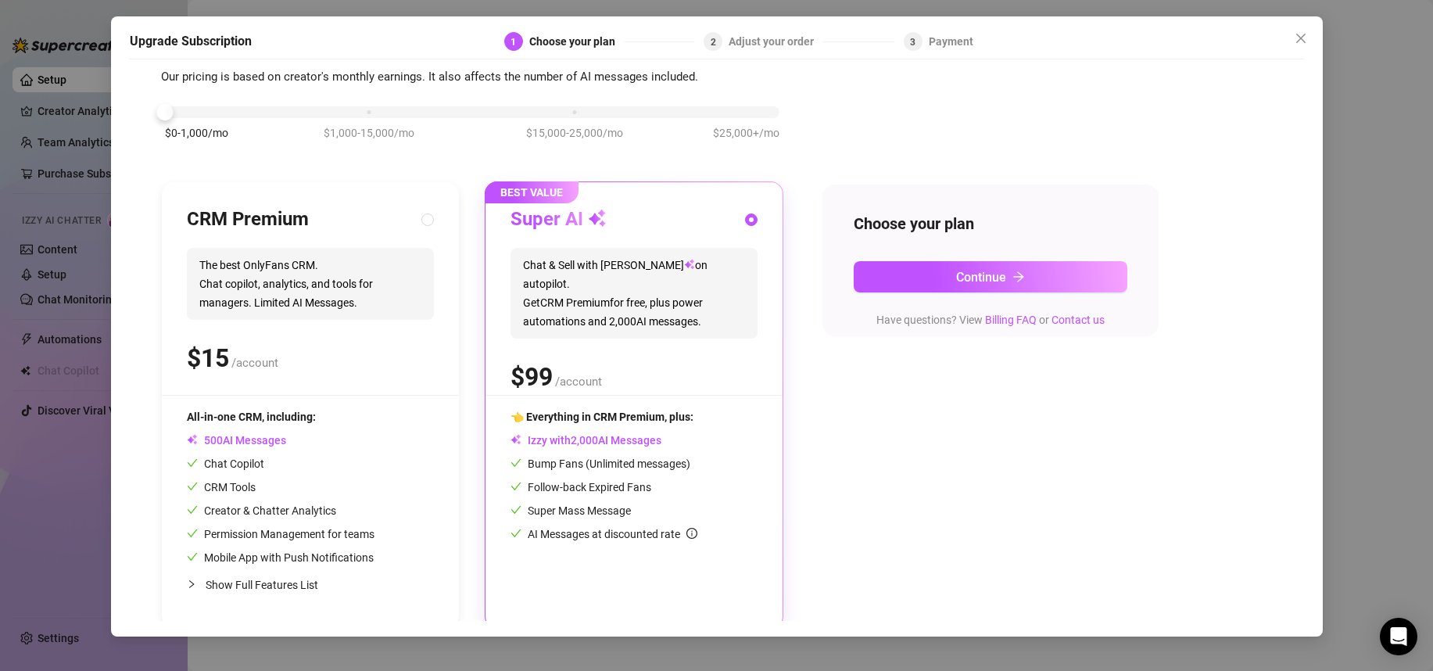
scroll to position [57, 0]
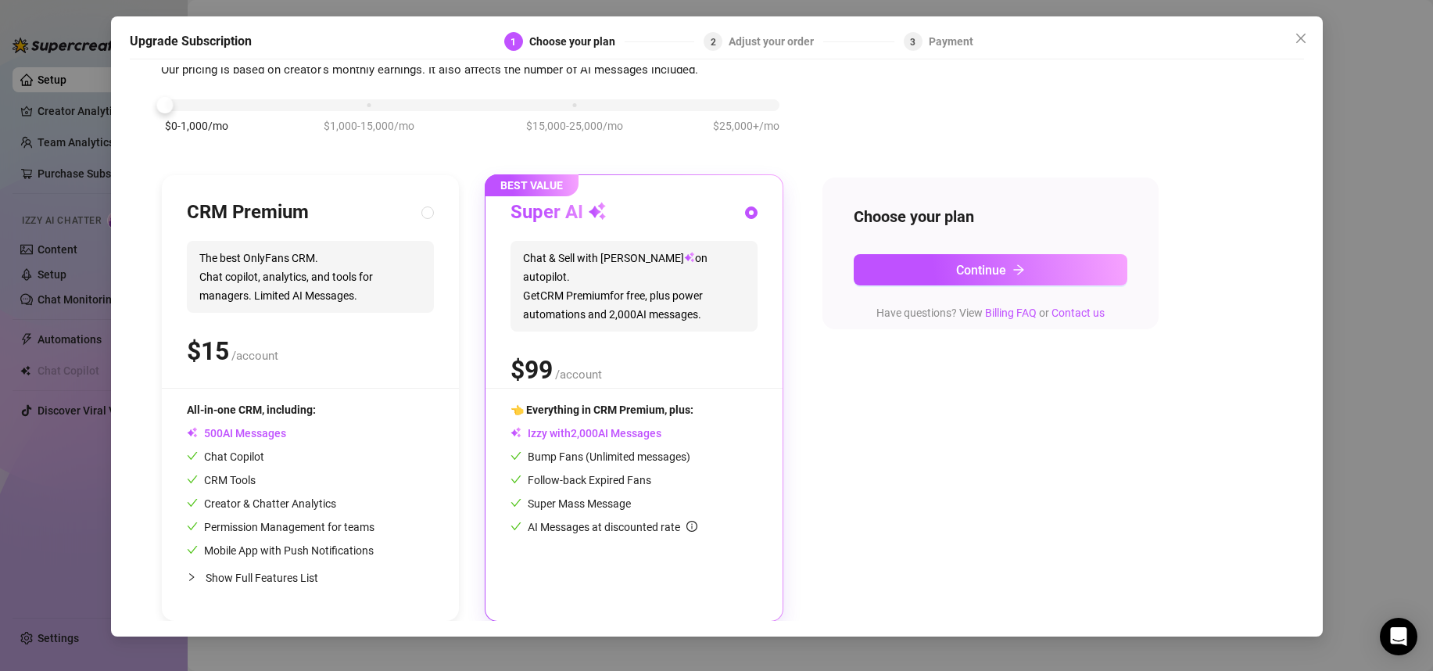
click at [310, 332] on div "$ /account" at bounding box center [310, 351] width 247 height 39
radio input "true"
radio input "false"
click at [1304, 39] on icon "close" at bounding box center [1301, 38] width 13 height 13
